Goal: Information Seeking & Learning: Learn about a topic

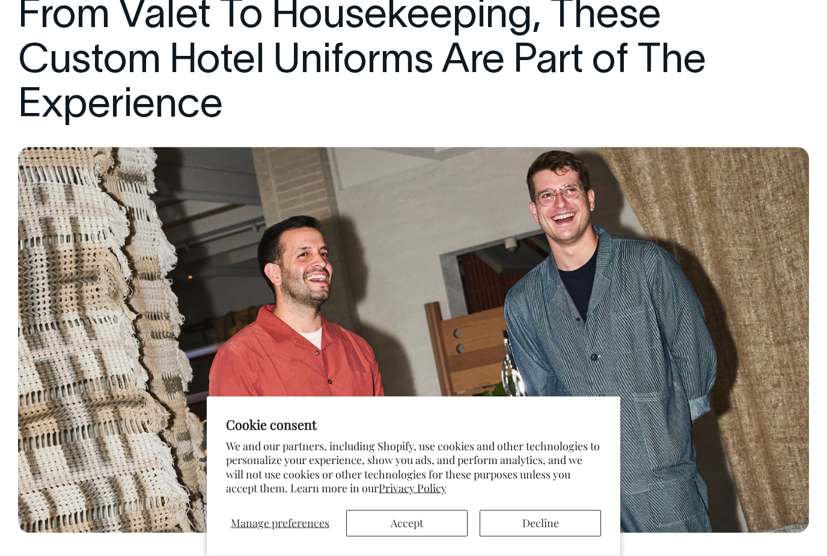
scroll to position [210, 0]
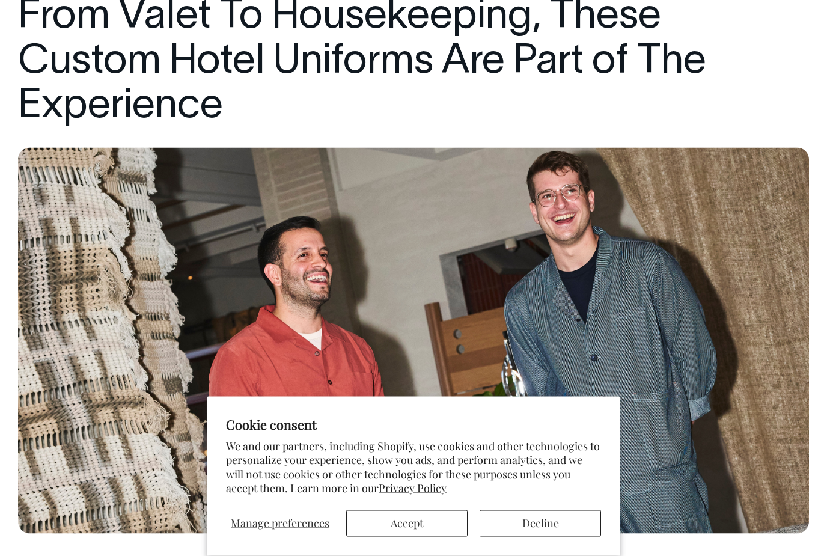
click at [440, 536] on button "Accept" at bounding box center [406, 523] width 121 height 26
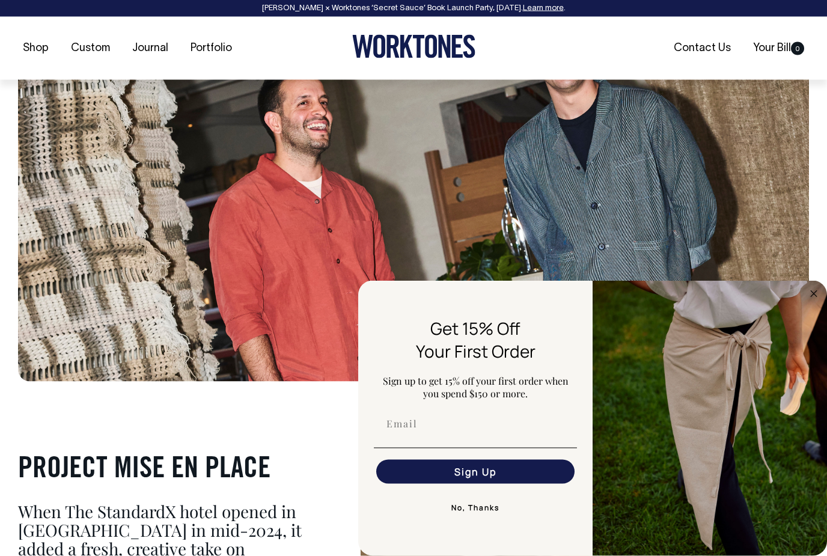
scroll to position [381, 0]
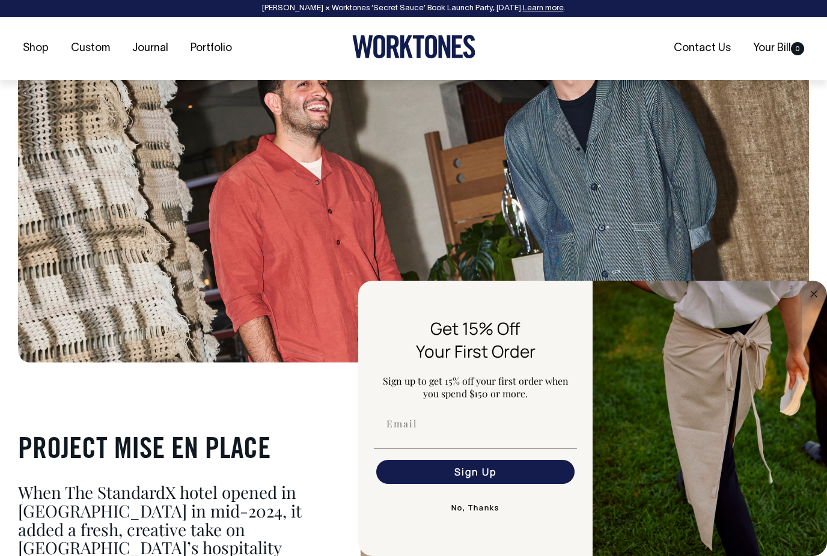
click at [814, 300] on circle "Close dialog" at bounding box center [814, 294] width 14 height 14
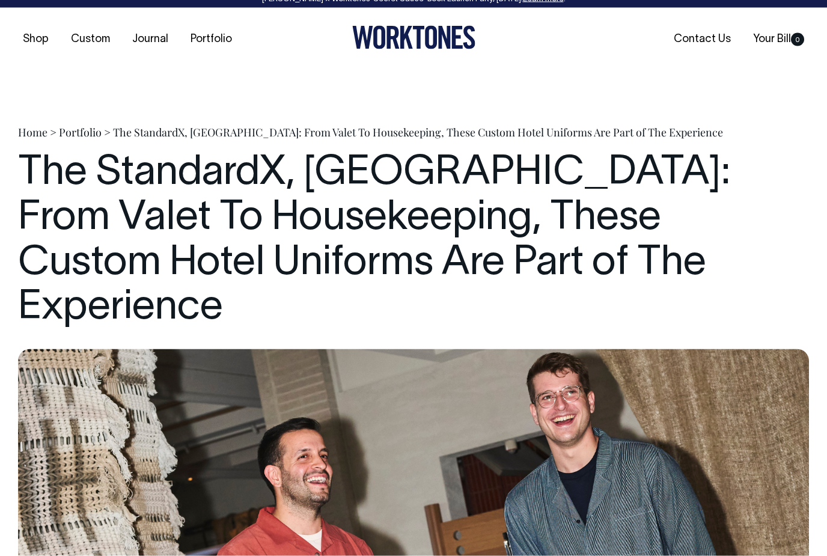
scroll to position [0, 0]
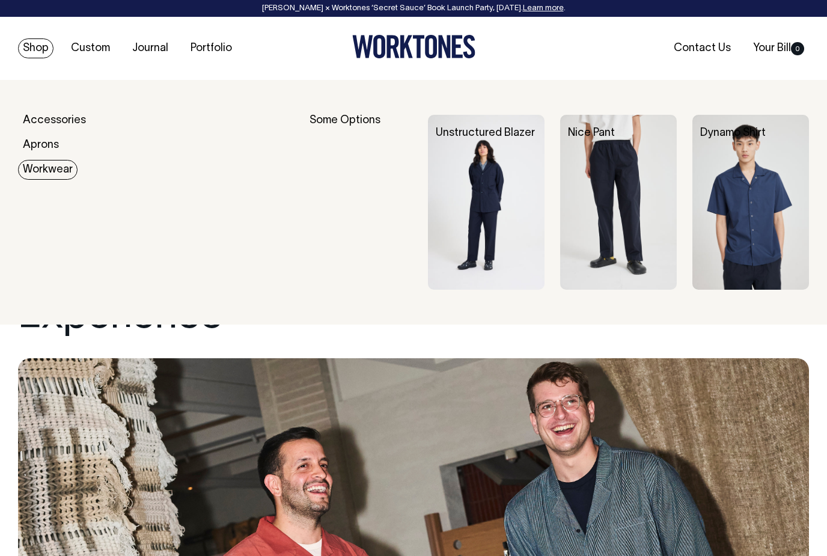
click at [508, 223] on img at bounding box center [486, 202] width 117 height 175
click at [771, 195] on img at bounding box center [750, 202] width 117 height 175
click at [624, 202] on img at bounding box center [618, 202] width 117 height 175
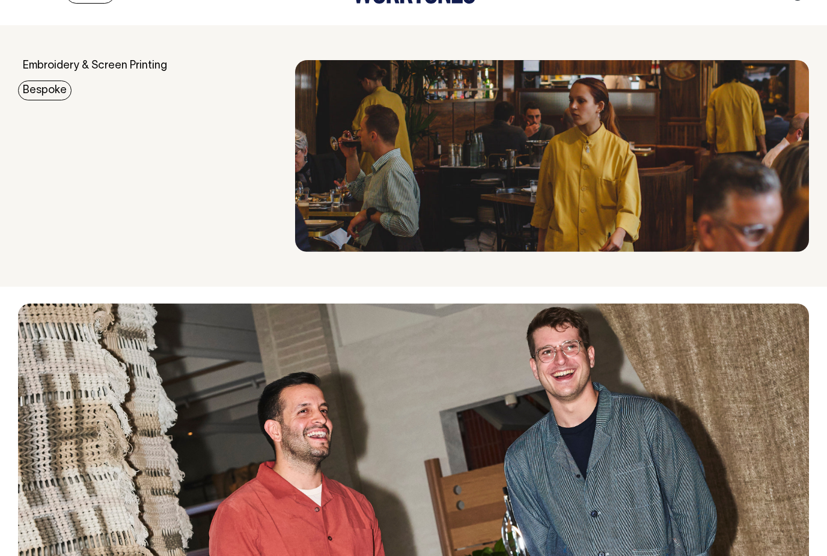
scroll to position [54, 0]
click at [676, 195] on img at bounding box center [552, 157] width 514 height 192
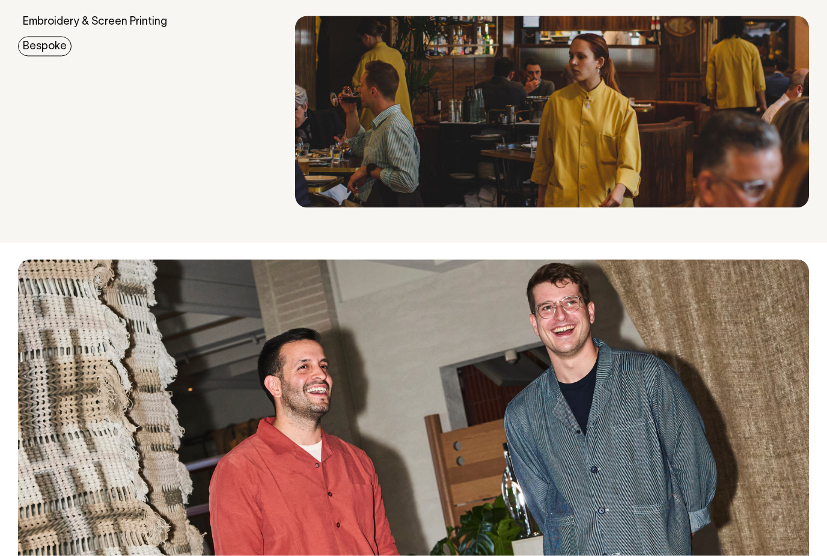
scroll to position [0, 0]
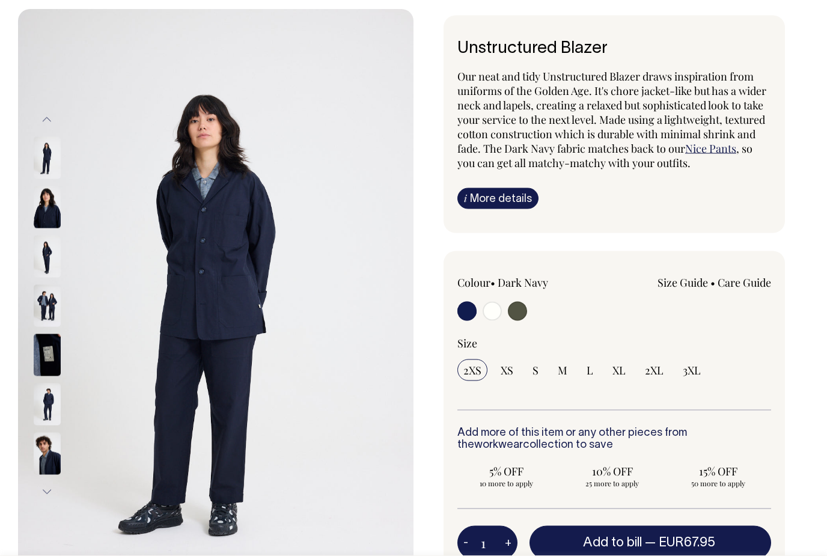
scroll to position [71, 0]
click at [517, 198] on link "i More details" at bounding box center [497, 197] width 81 height 21
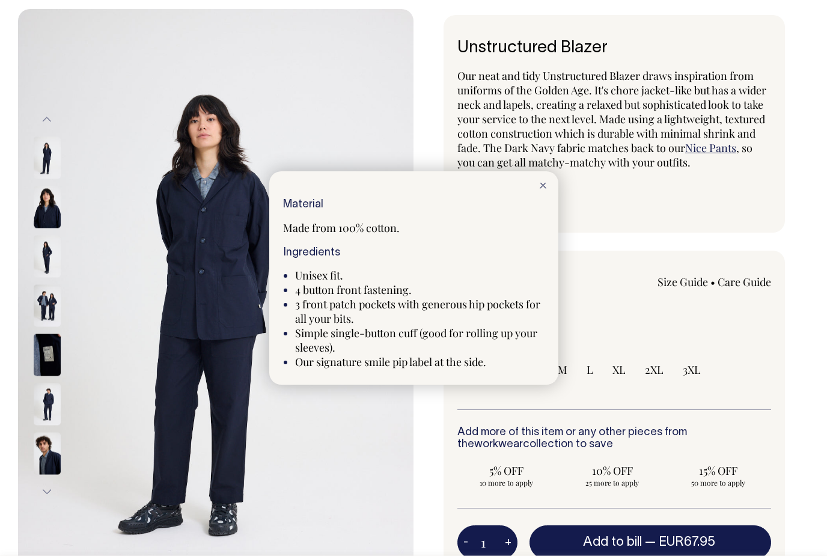
click at [351, 494] on div at bounding box center [413, 278] width 827 height 556
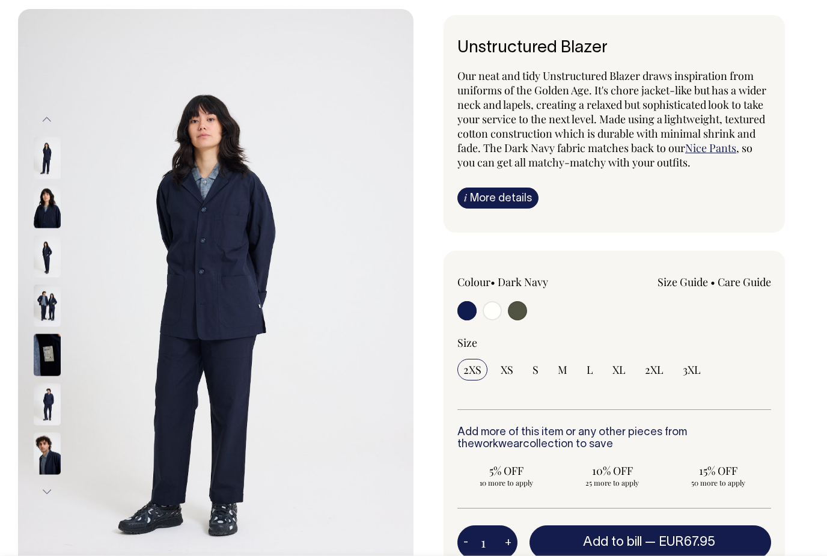
click at [57, 466] on img at bounding box center [47, 454] width 27 height 42
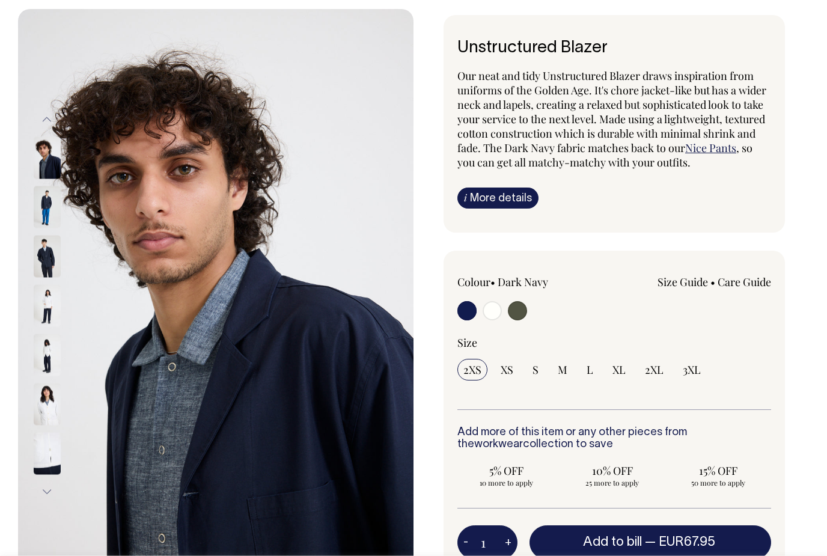
click at [60, 356] on img at bounding box center [47, 355] width 27 height 42
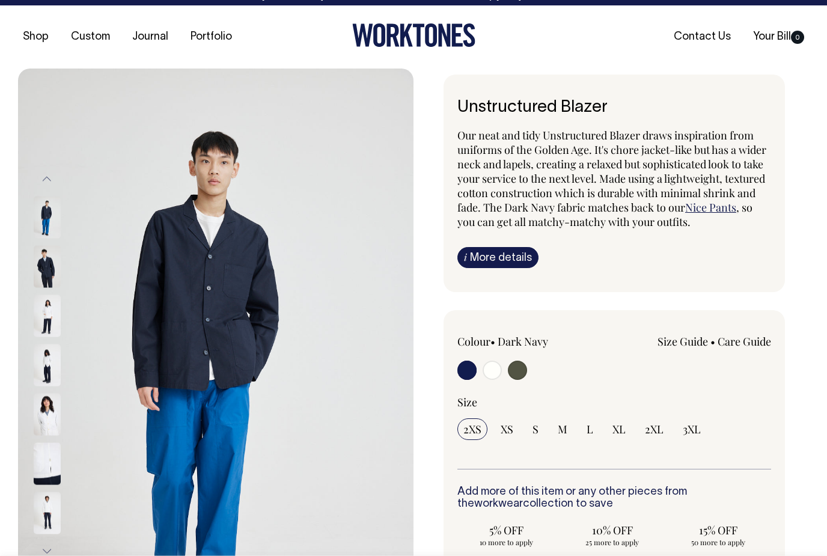
scroll to position [0, 0]
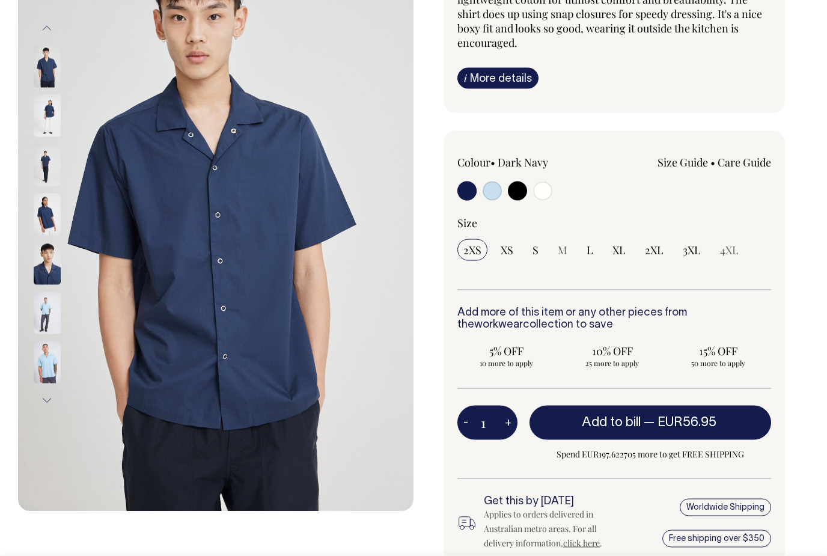
click at [44, 366] on img at bounding box center [47, 363] width 27 height 42
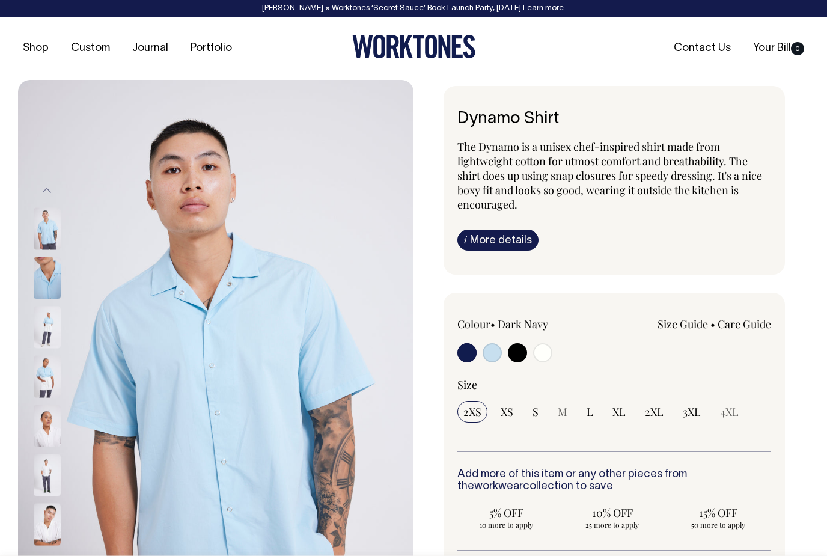
click at [50, 389] on img at bounding box center [47, 377] width 27 height 42
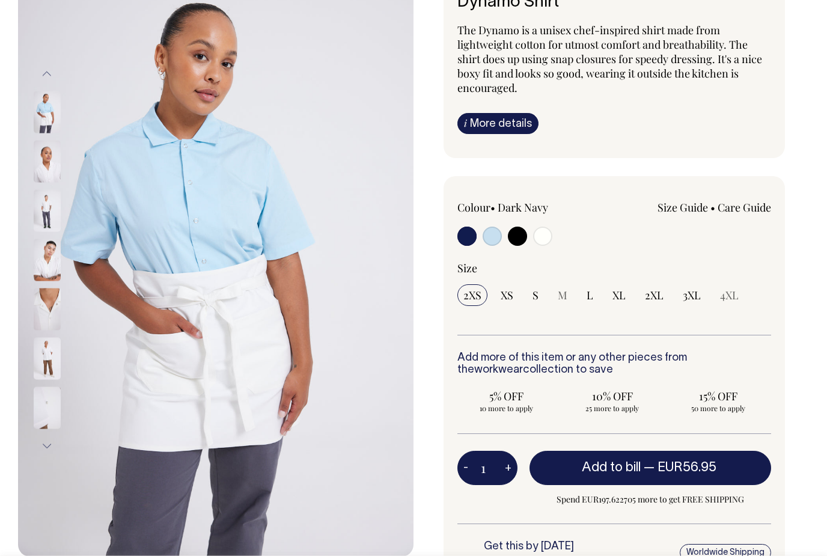
scroll to position [267, 0]
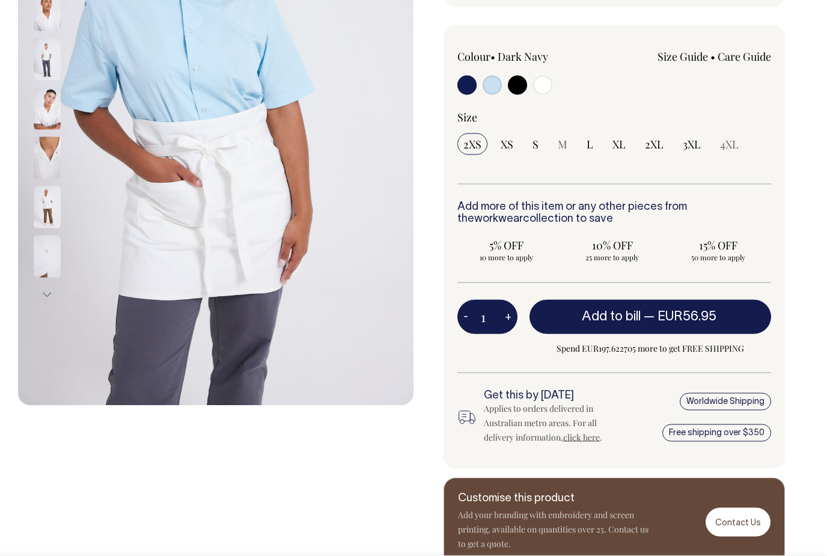
click at [53, 296] on button "Next" at bounding box center [47, 295] width 18 height 27
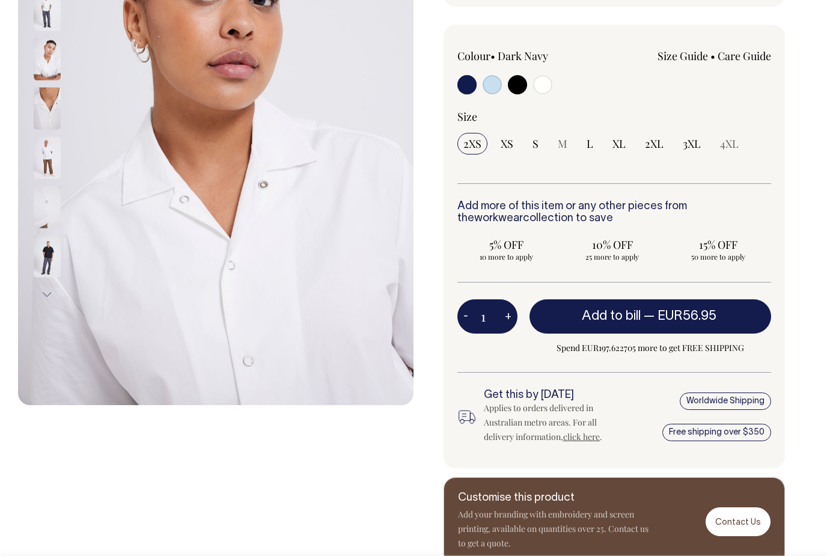
click at [55, 261] on img at bounding box center [47, 256] width 27 height 42
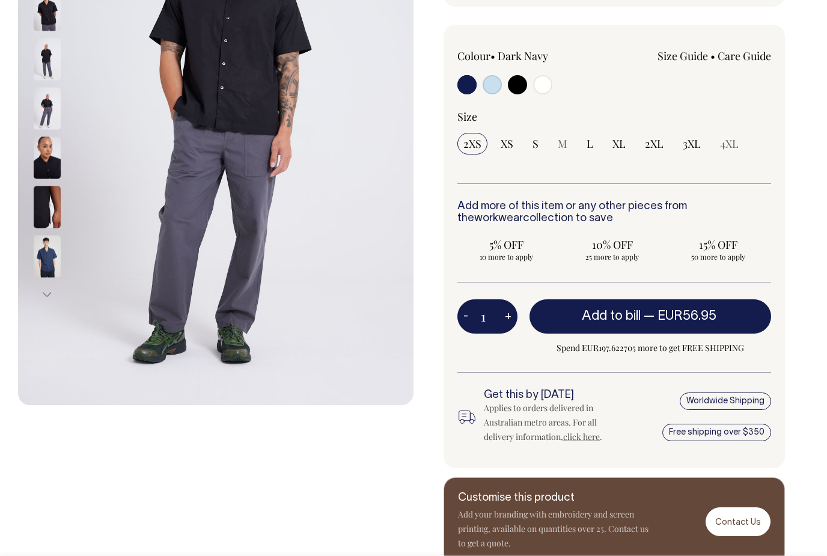
click at [52, 261] on img at bounding box center [47, 256] width 27 height 42
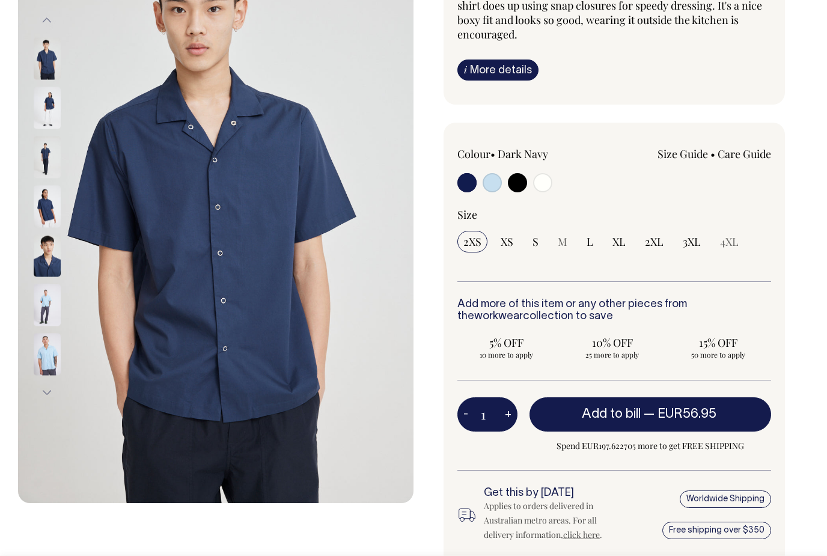
scroll to position [169, 0]
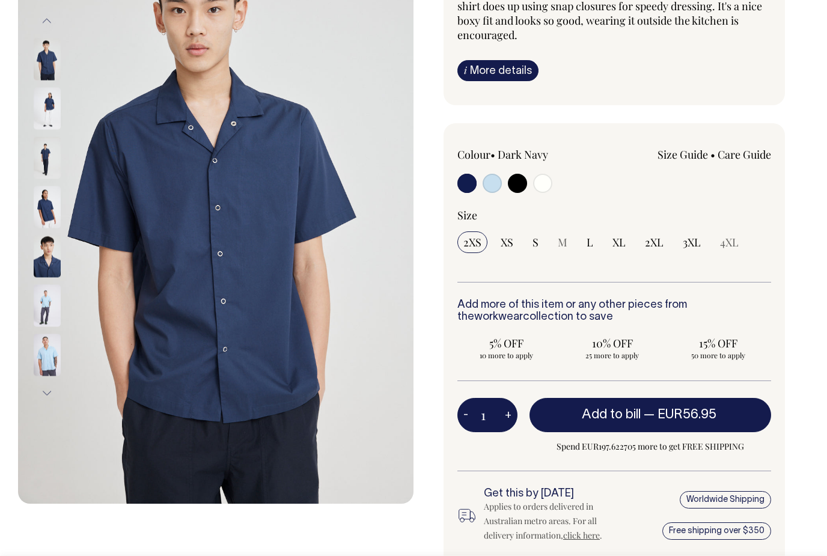
click at [52, 378] on div at bounding box center [63, 354] width 60 height 49
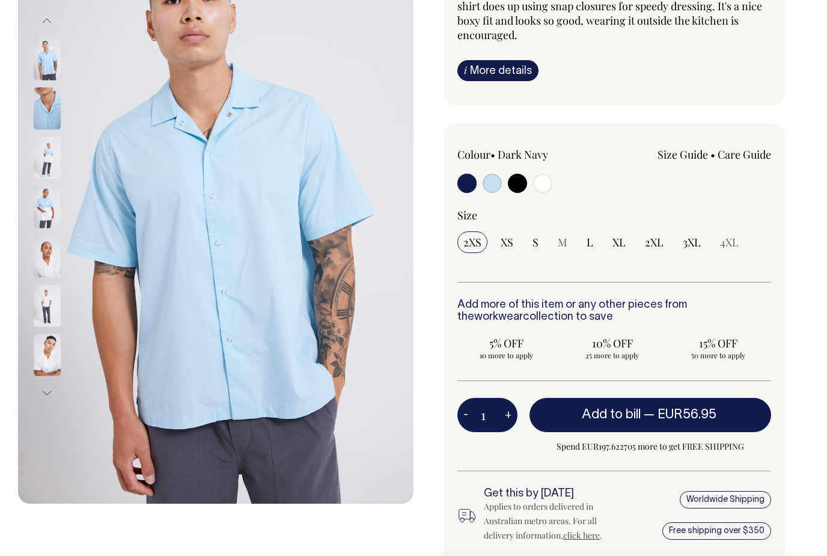
click at [47, 392] on button "Next" at bounding box center [47, 393] width 18 height 27
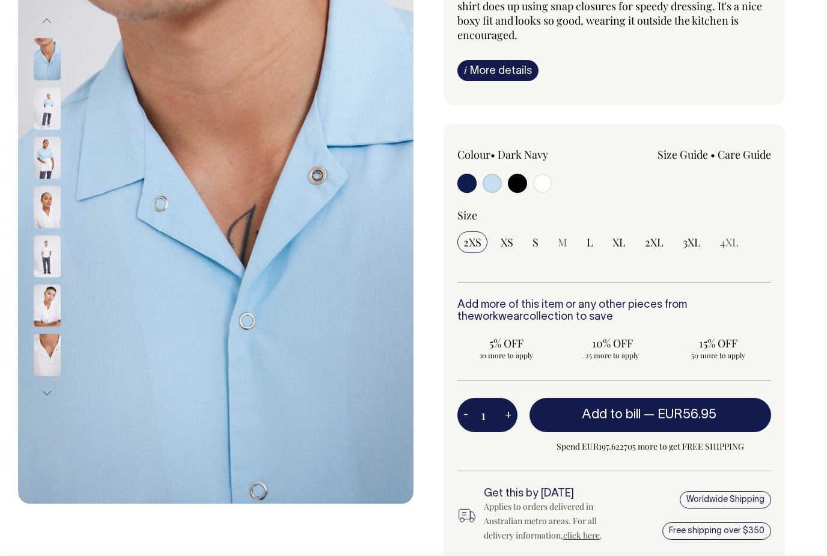
click at [51, 386] on button "Next" at bounding box center [47, 393] width 18 height 27
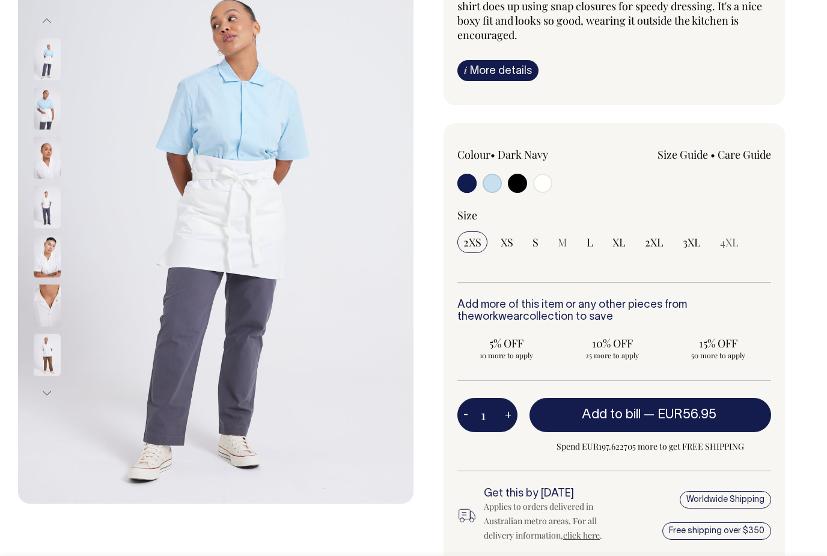
click at [51, 380] on button "Next" at bounding box center [47, 393] width 18 height 27
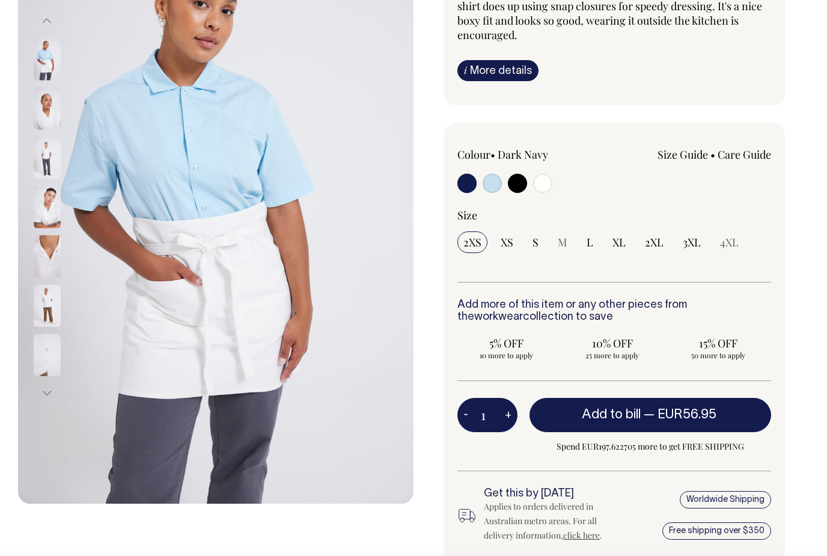
click at [53, 387] on button "Next" at bounding box center [47, 393] width 18 height 27
click at [53, 381] on button "Next" at bounding box center [47, 393] width 18 height 27
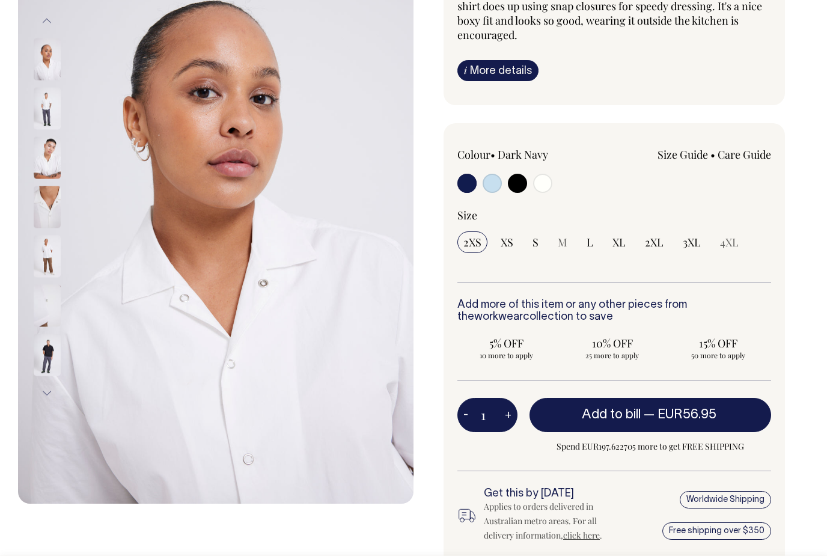
click at [53, 378] on div at bounding box center [63, 354] width 60 height 49
click at [50, 392] on button "Next" at bounding box center [47, 393] width 18 height 27
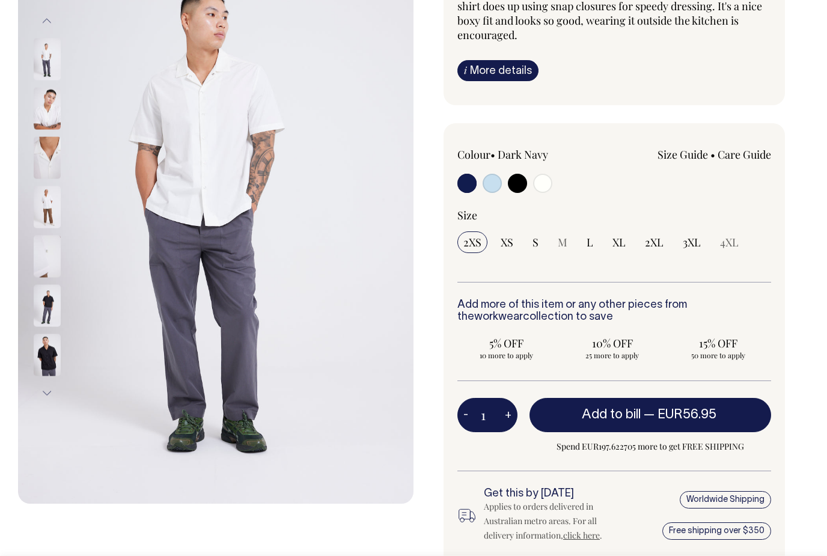
click at [53, 399] on button "Next" at bounding box center [47, 393] width 18 height 27
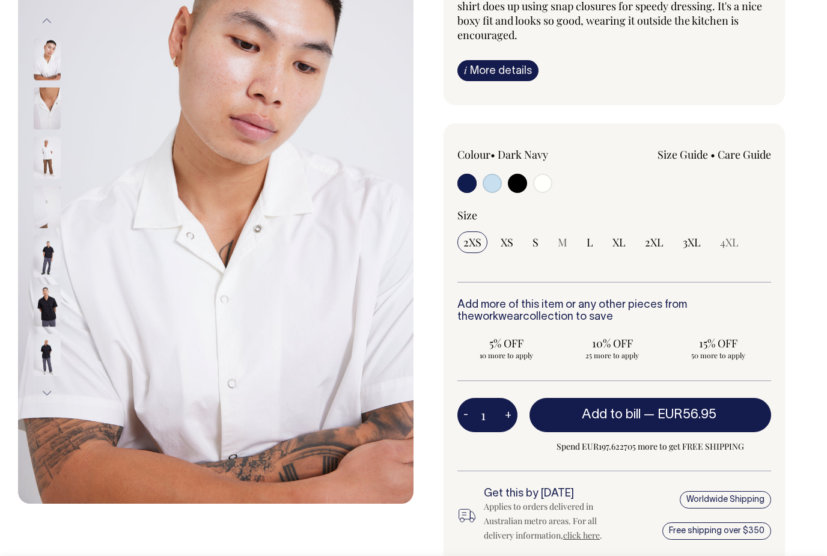
click at [52, 386] on button "Next" at bounding box center [47, 393] width 18 height 27
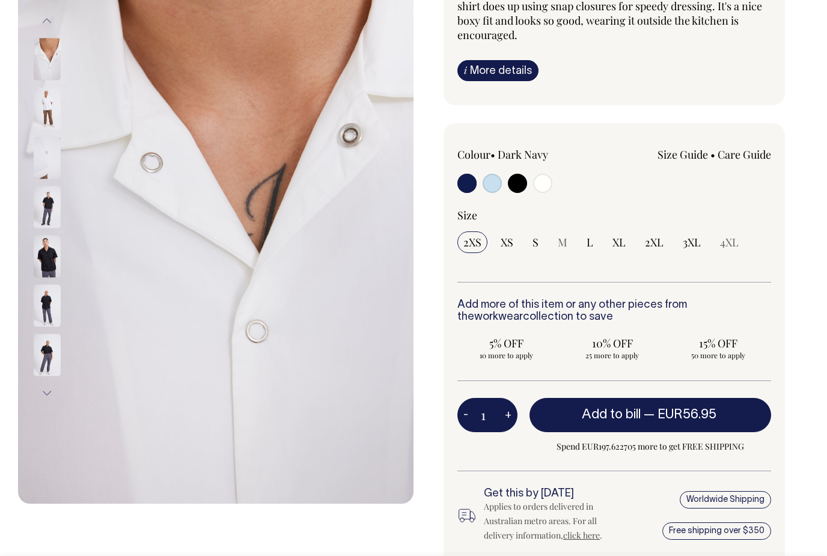
click at [52, 386] on button "Next" at bounding box center [47, 393] width 18 height 27
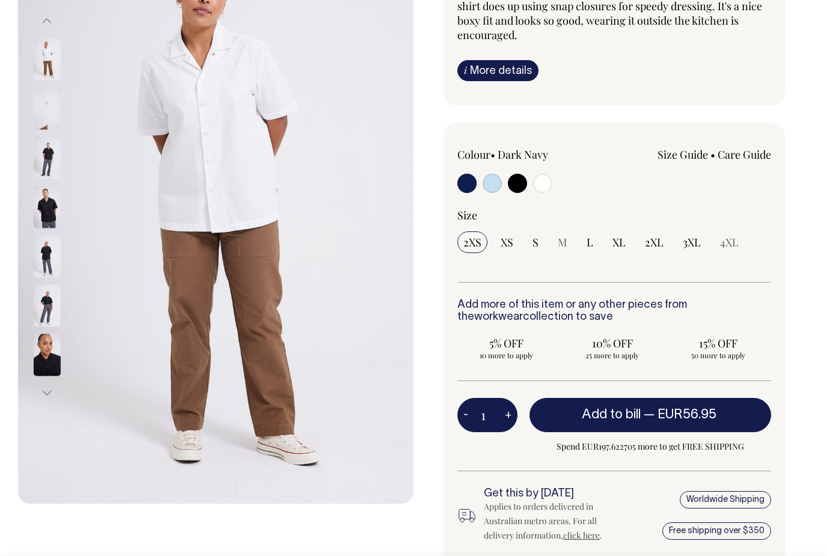
click at [53, 392] on button "Next" at bounding box center [47, 393] width 18 height 27
click at [52, 396] on button "Next" at bounding box center [47, 393] width 18 height 27
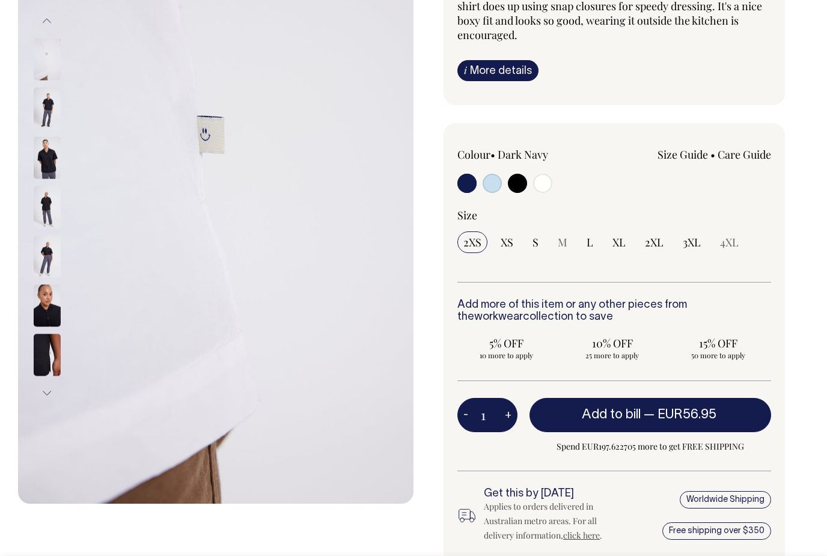
click at [49, 392] on button "Next" at bounding box center [47, 393] width 18 height 27
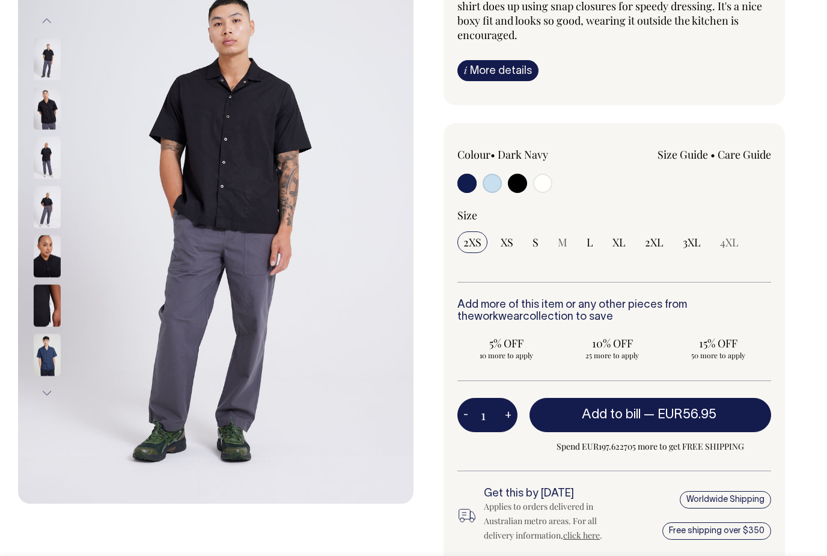
click at [47, 391] on button "Next" at bounding box center [47, 393] width 18 height 27
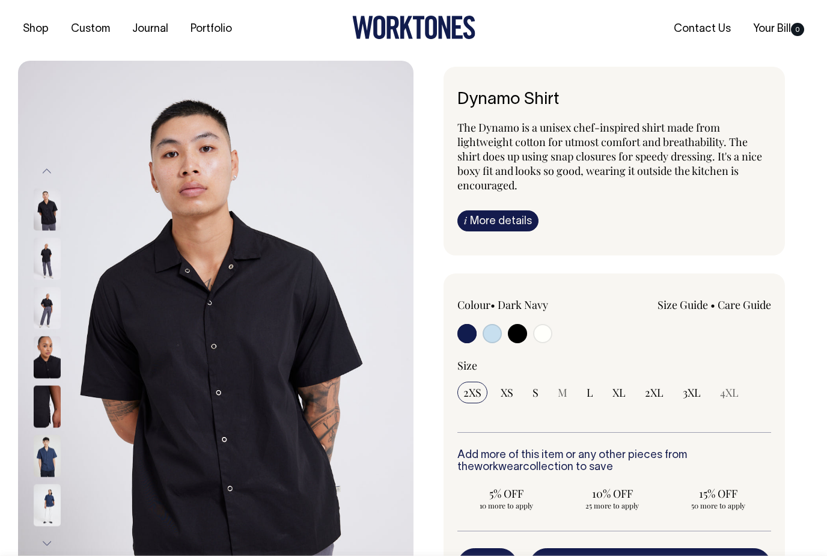
scroll to position [0, 0]
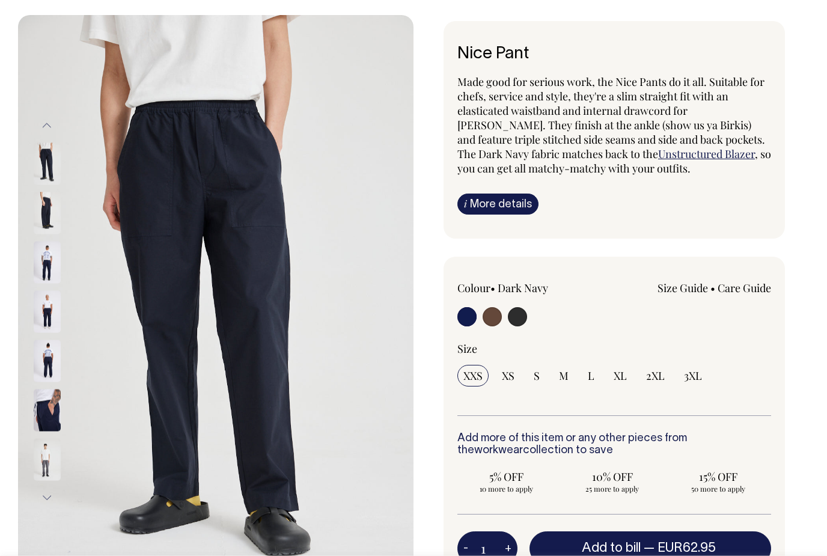
scroll to position [154, 0]
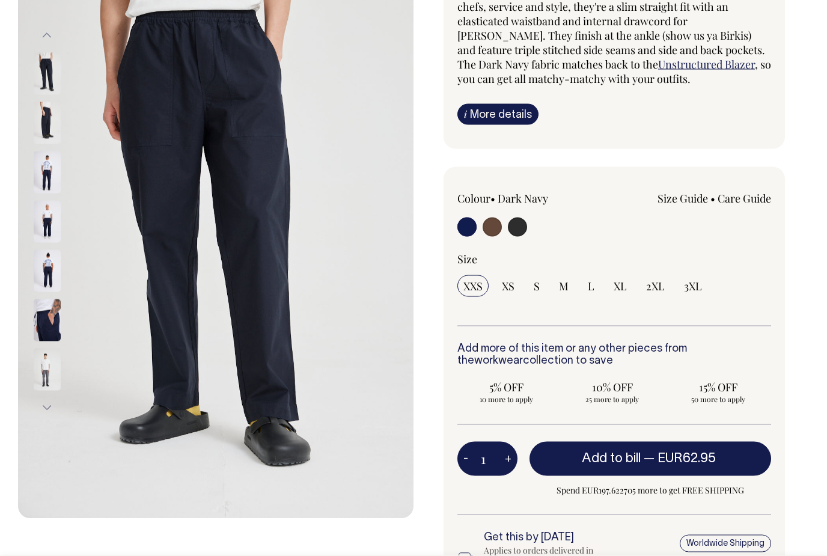
click at [49, 408] on button "Next" at bounding box center [47, 408] width 18 height 27
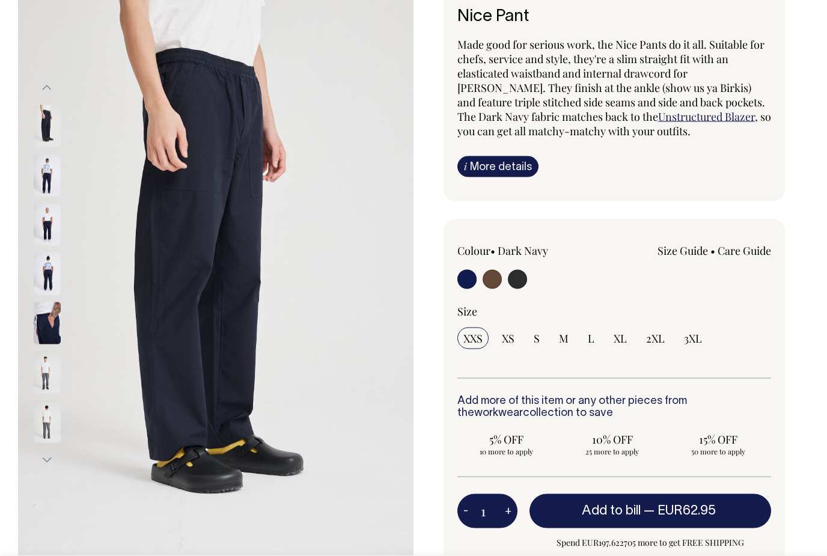
scroll to position [109, 0]
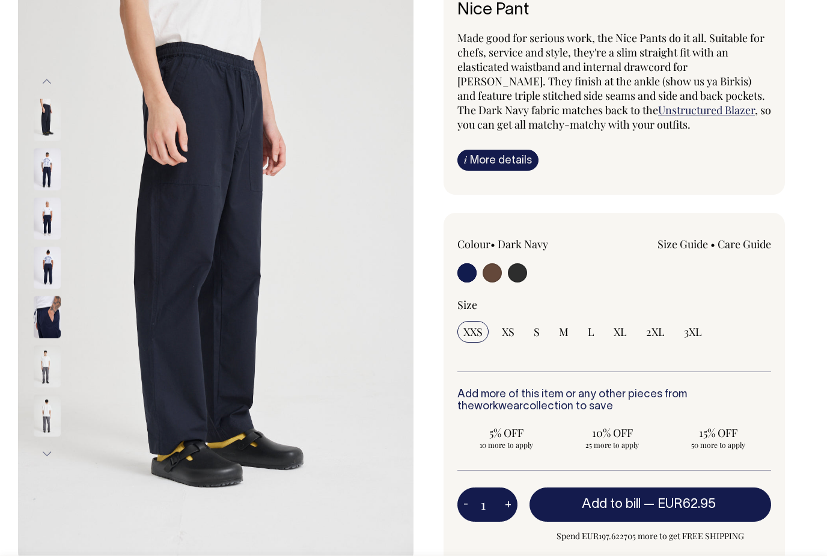
click at [52, 455] on button "Next" at bounding box center [47, 453] width 18 height 27
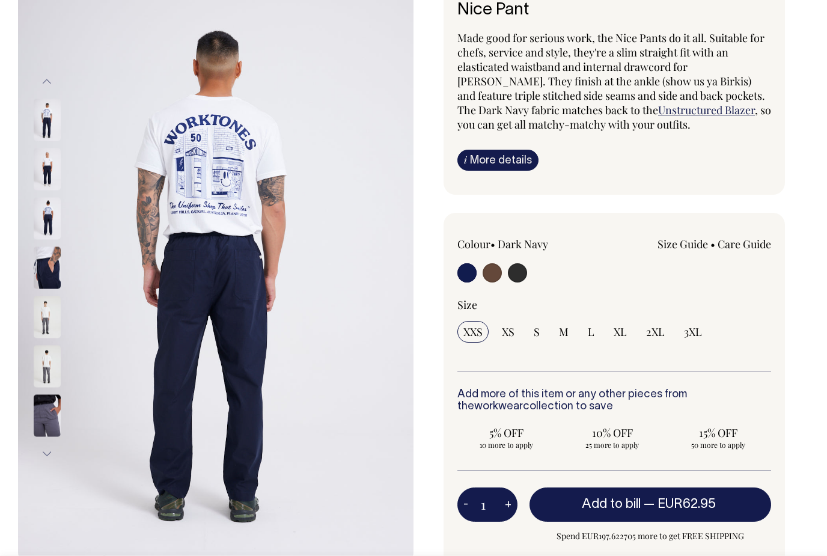
click at [81, 463] on div "Previous" at bounding box center [63, 267] width 60 height 398
click at [52, 451] on button "Next" at bounding box center [47, 453] width 18 height 27
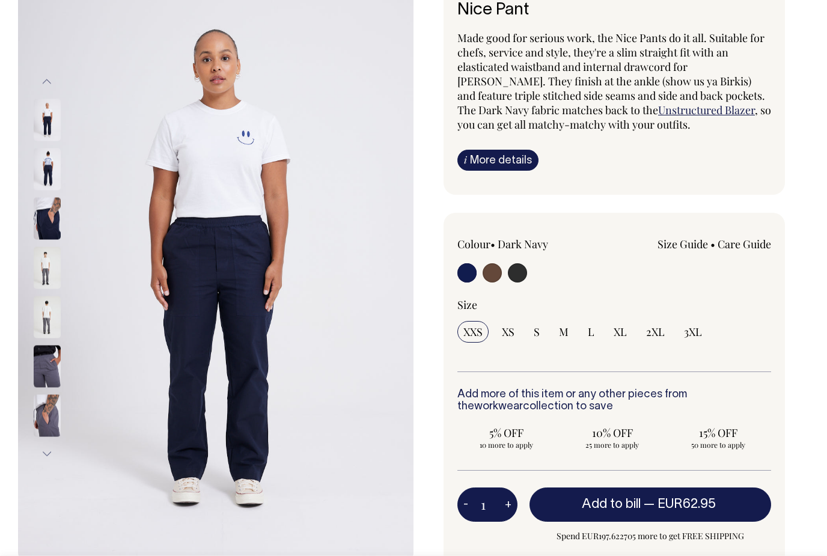
click at [52, 452] on button "Next" at bounding box center [47, 453] width 18 height 27
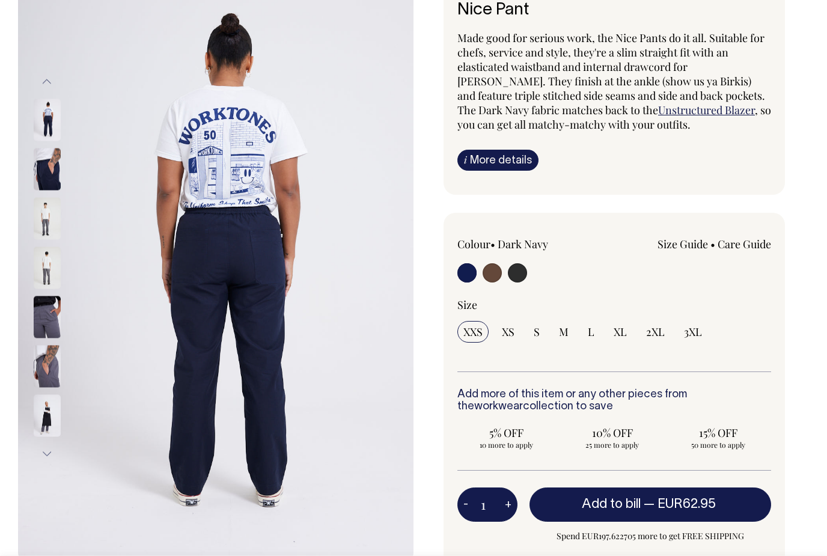
click at [61, 439] on div at bounding box center [63, 415] width 60 height 49
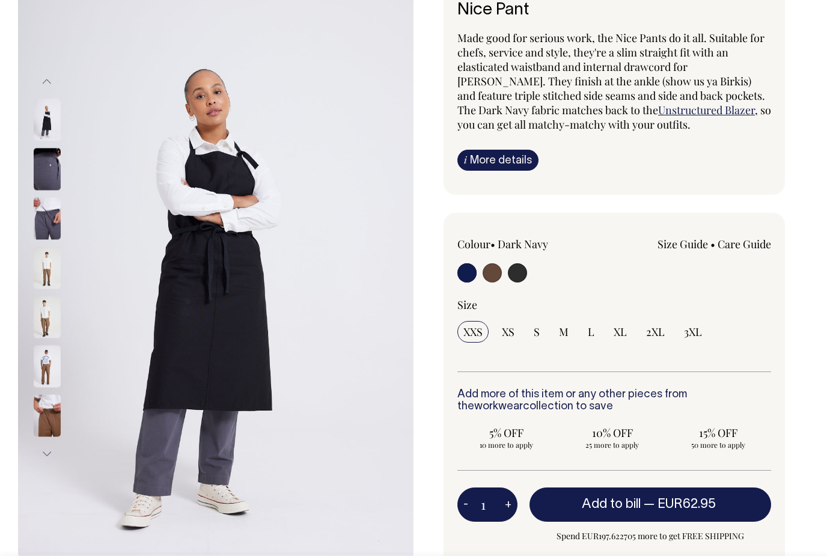
click at [64, 433] on div at bounding box center [63, 415] width 60 height 49
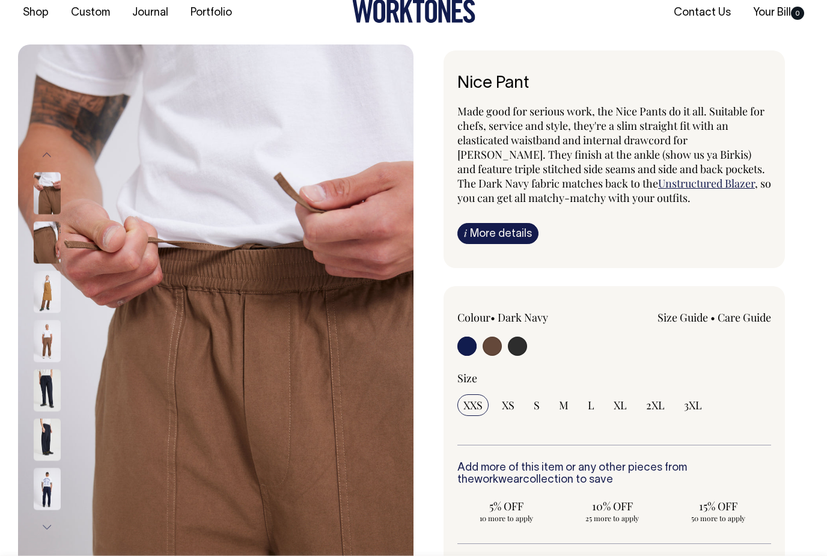
scroll to position [0, 0]
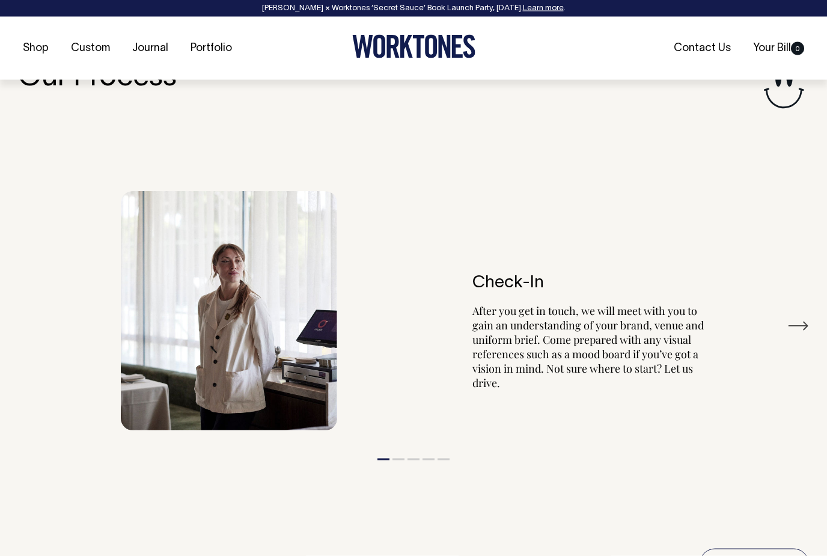
scroll to position [2119, 0]
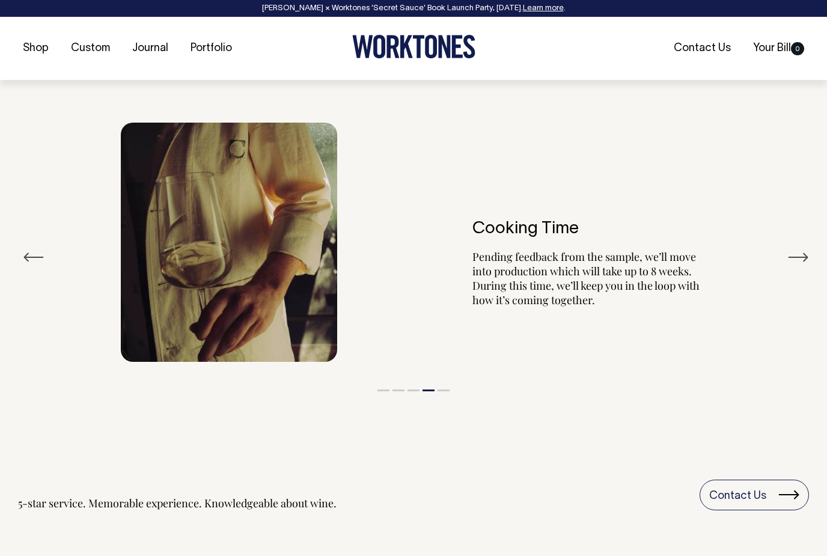
click at [808, 248] on button "Next" at bounding box center [798, 257] width 22 height 18
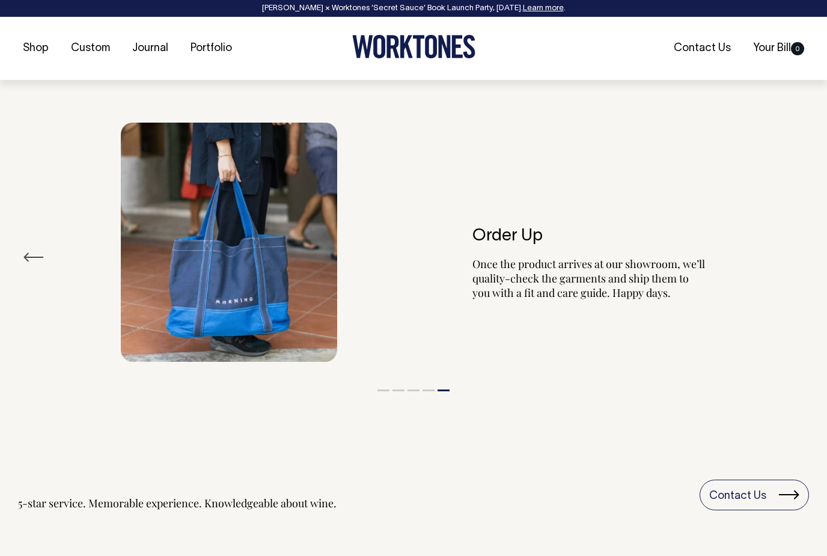
click at [647, 292] on div "Order Up Once the product arrives at our showroom, we’ll quality-check the garm…" at bounding box center [559, 242] width 294 height 151
